Goal: Check status: Check status

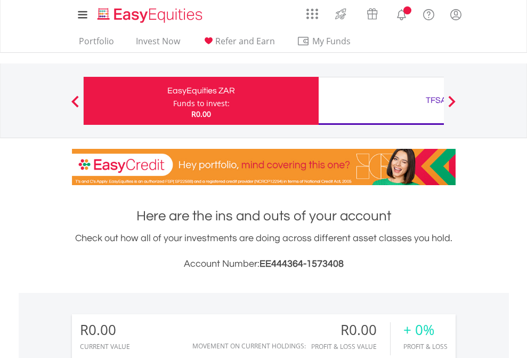
scroll to position [102, 167]
click at [173, 101] on div "Funds to invest:" at bounding box center [201, 103] width 57 height 11
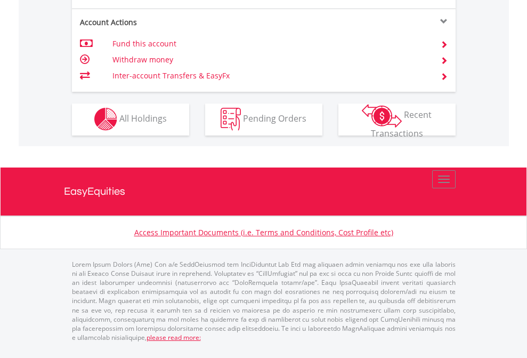
scroll to position [997, 0]
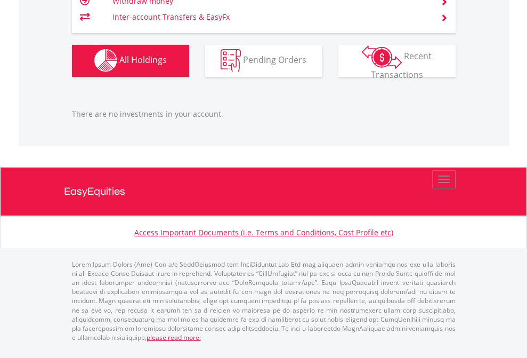
scroll to position [102, 167]
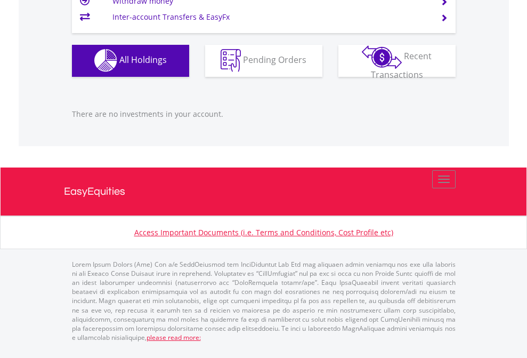
scroll to position [102, 167]
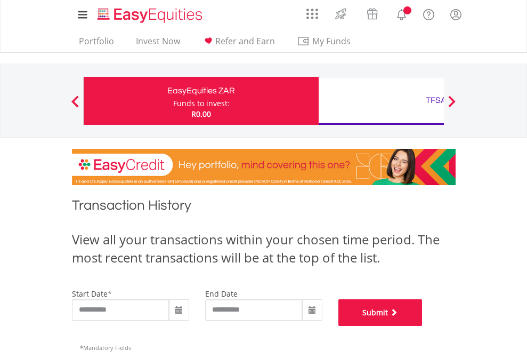
click at [423, 326] on button "Submit" at bounding box center [381, 312] width 84 height 27
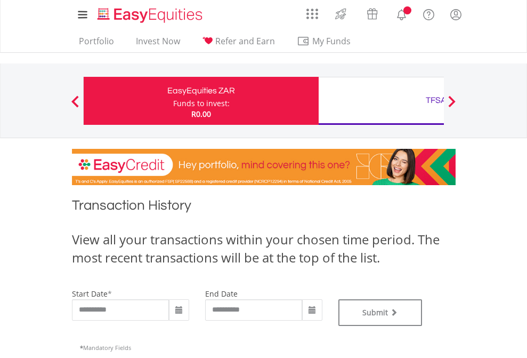
click at [381, 101] on div "TFSA" at bounding box center [436, 100] width 222 height 15
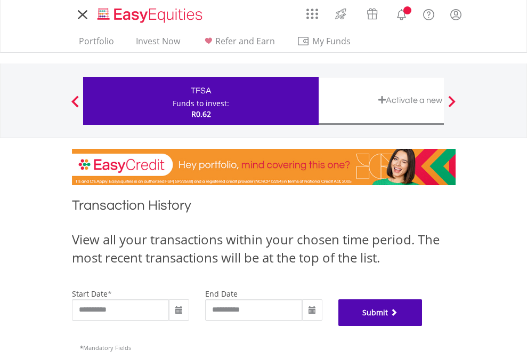
click at [423, 326] on button "Submit" at bounding box center [381, 312] width 84 height 27
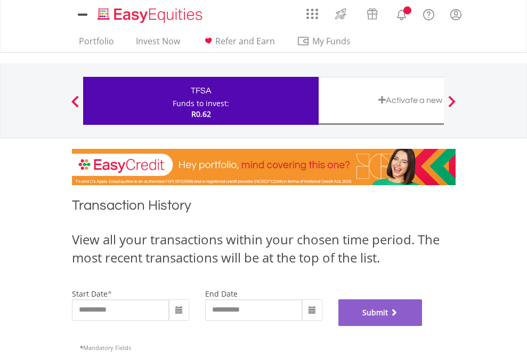
scroll to position [432, 0]
